Goal: Find specific page/section: Find specific page/section

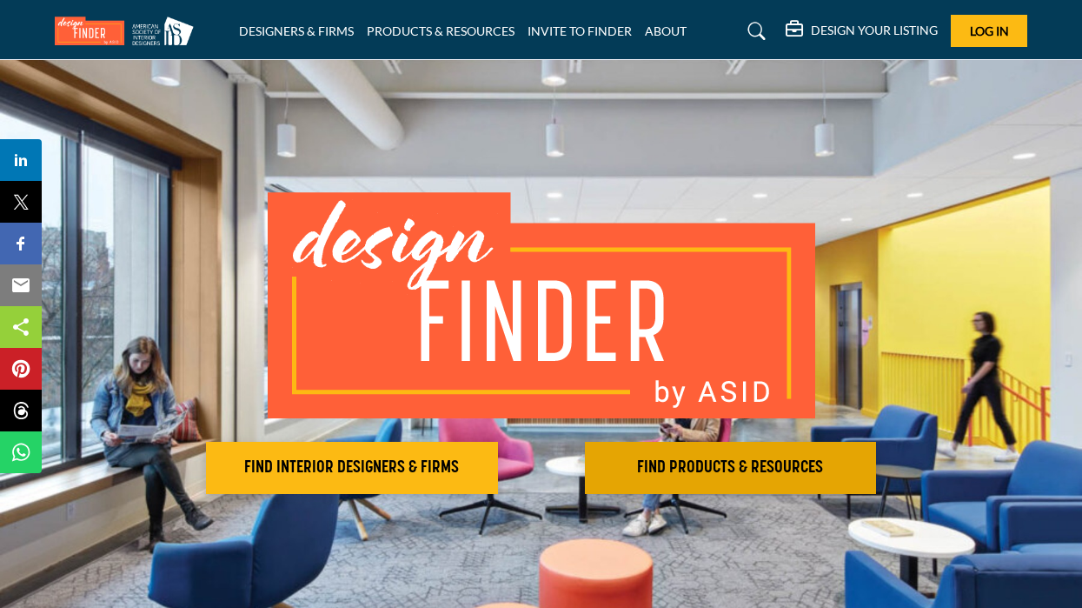
scroll to position [163, 0]
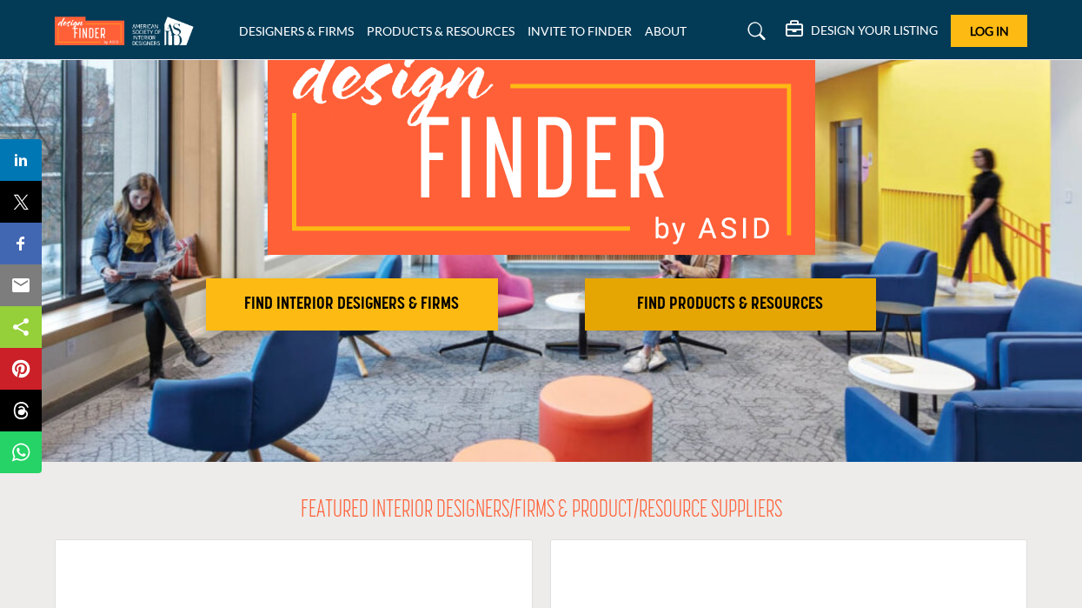
click at [493, 301] on h2 "FIND PRODUCTS & RESOURCES" at bounding box center [352, 304] width 282 height 21
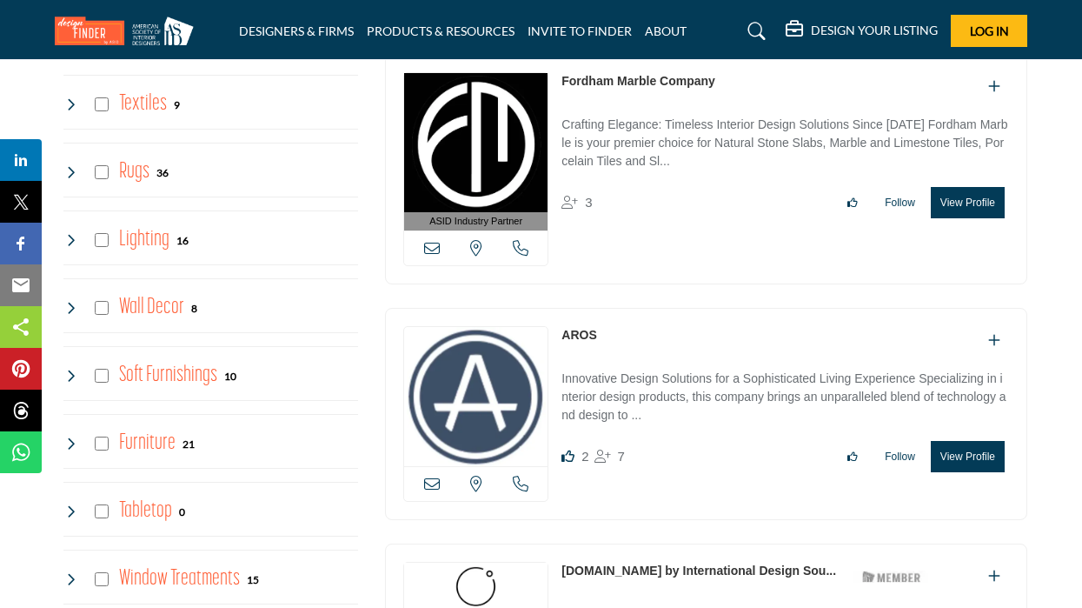
scroll to position [2205, 0]
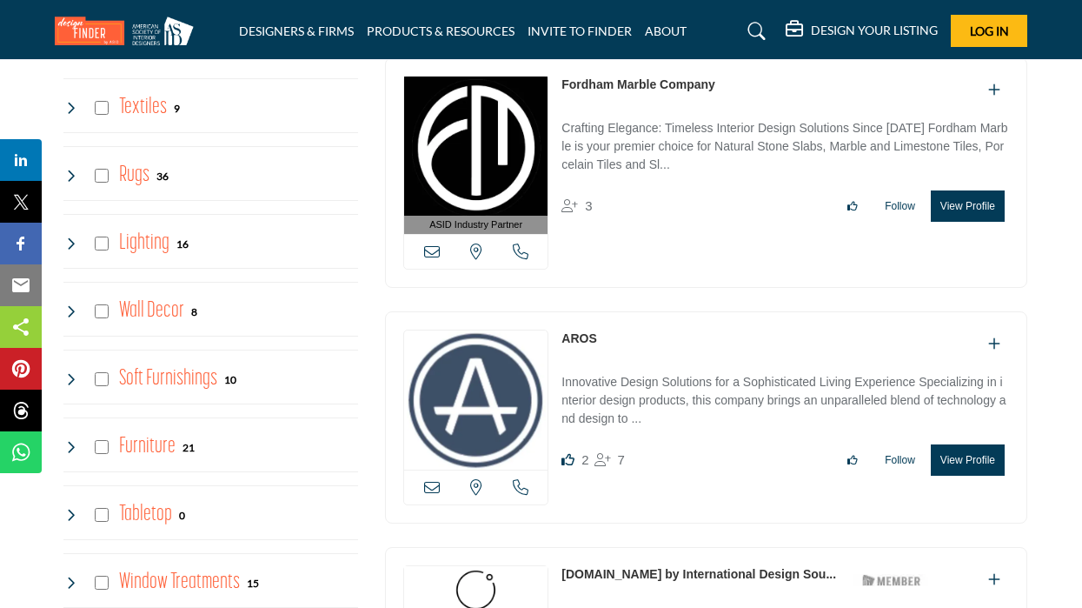
click at [163, 308] on h4 "Wall Decor" at bounding box center [151, 311] width 65 height 30
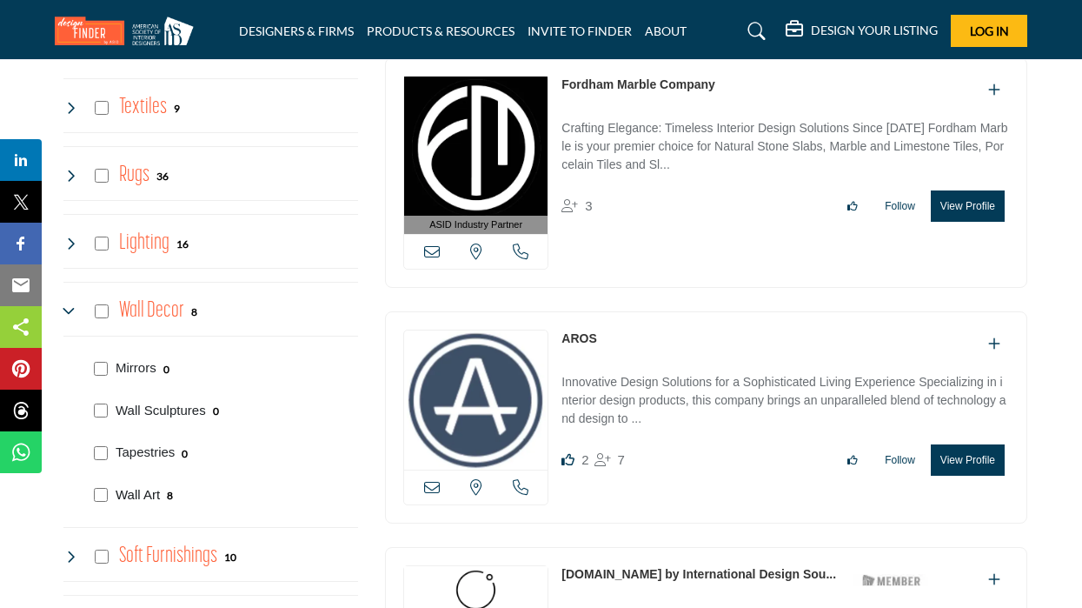
click at [139, 488] on p "Wall Art" at bounding box center [138, 495] width 44 height 20
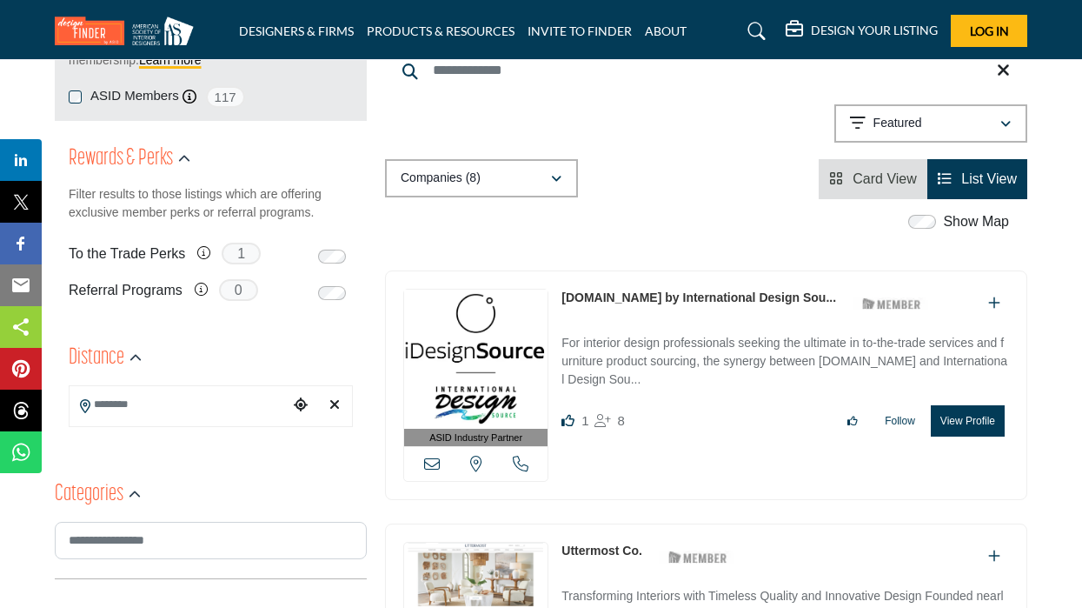
scroll to position [327, 0]
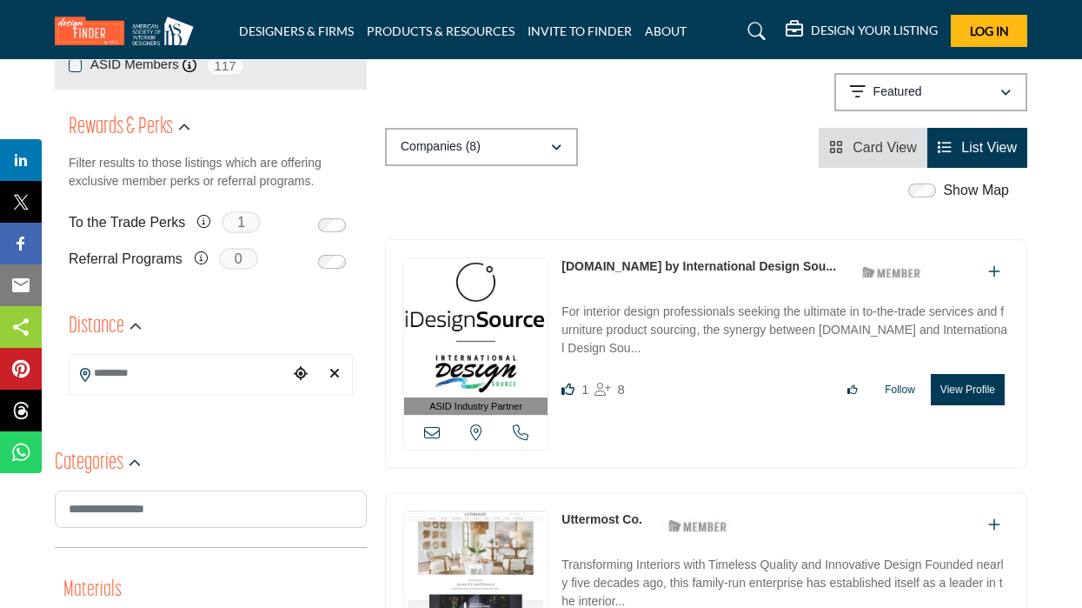
click at [460, 347] on img at bounding box center [475, 327] width 143 height 139
